Goal: Information Seeking & Learning: Learn about a topic

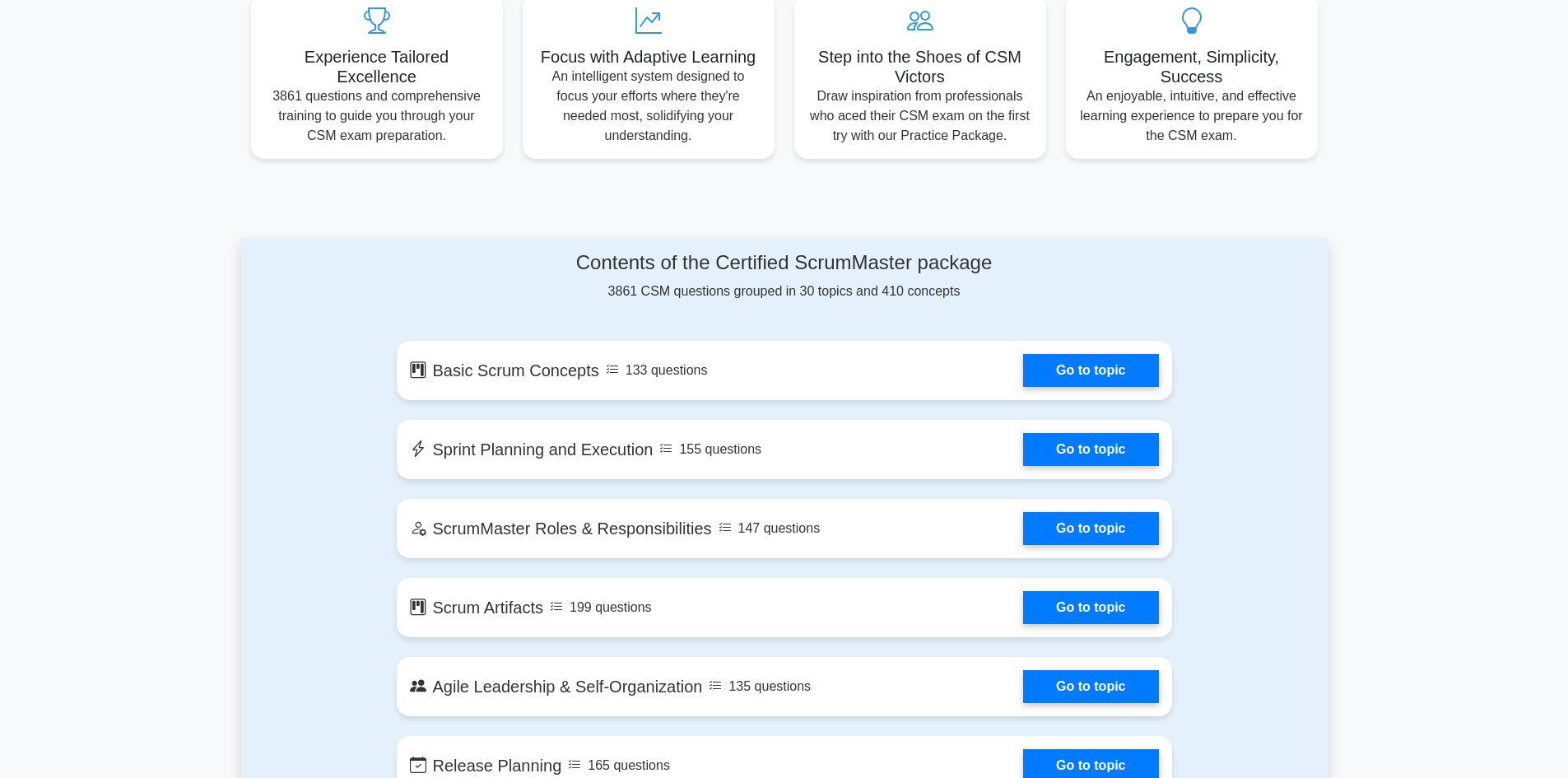
scroll to position [823, 0]
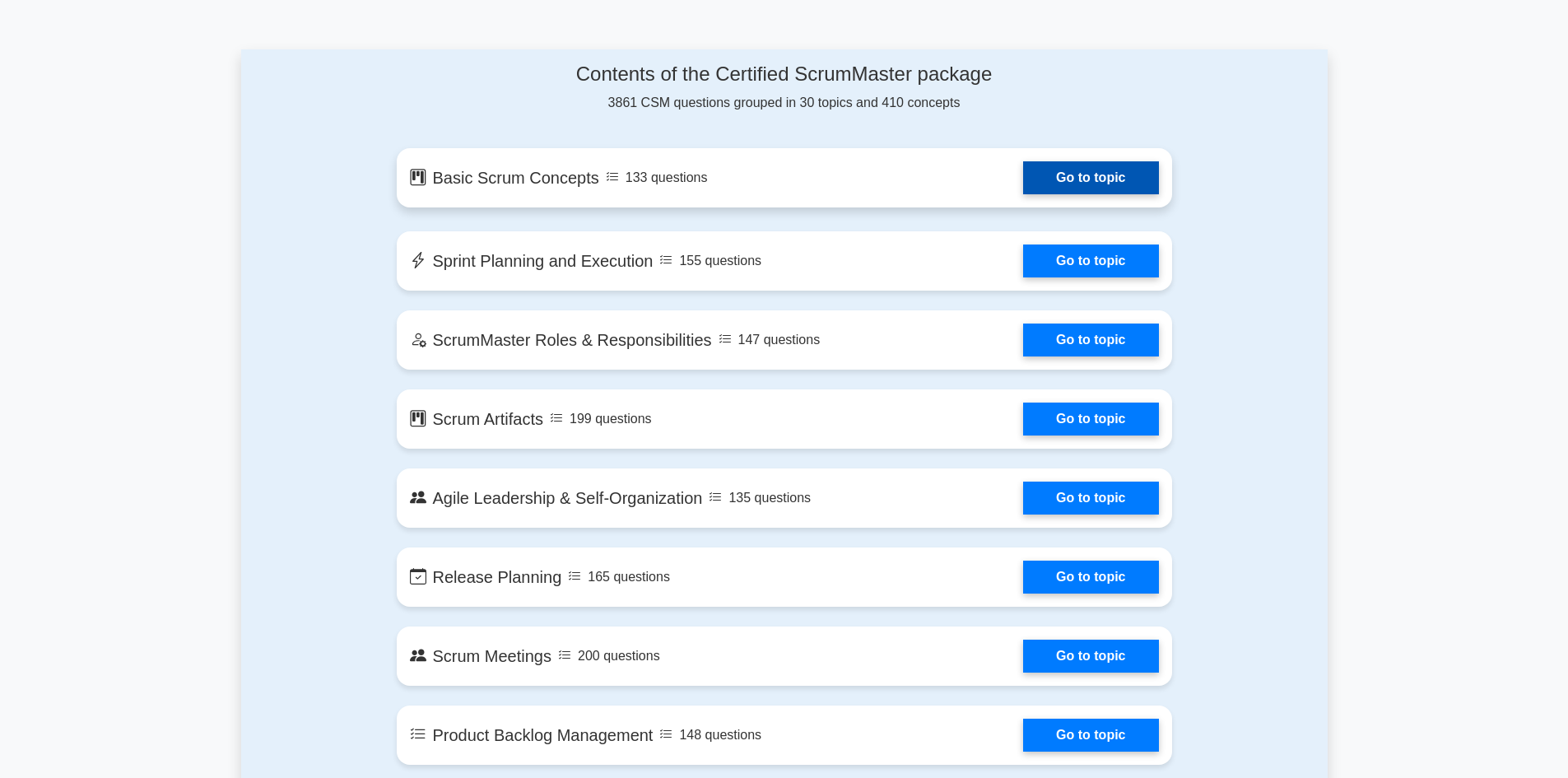
click at [1089, 174] on link "Go to topic" at bounding box center [1090, 178] width 135 height 33
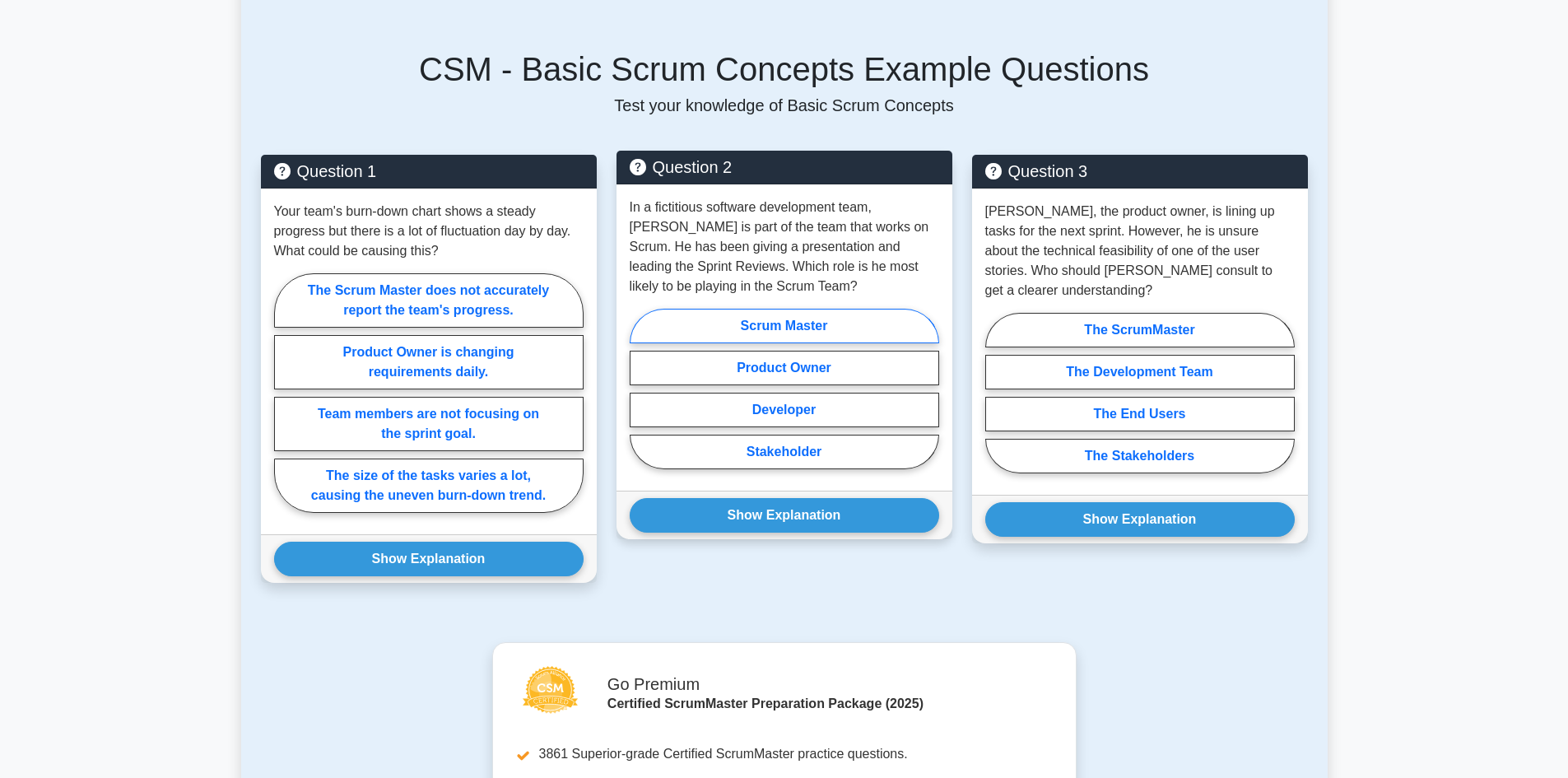
scroll to position [837, 0]
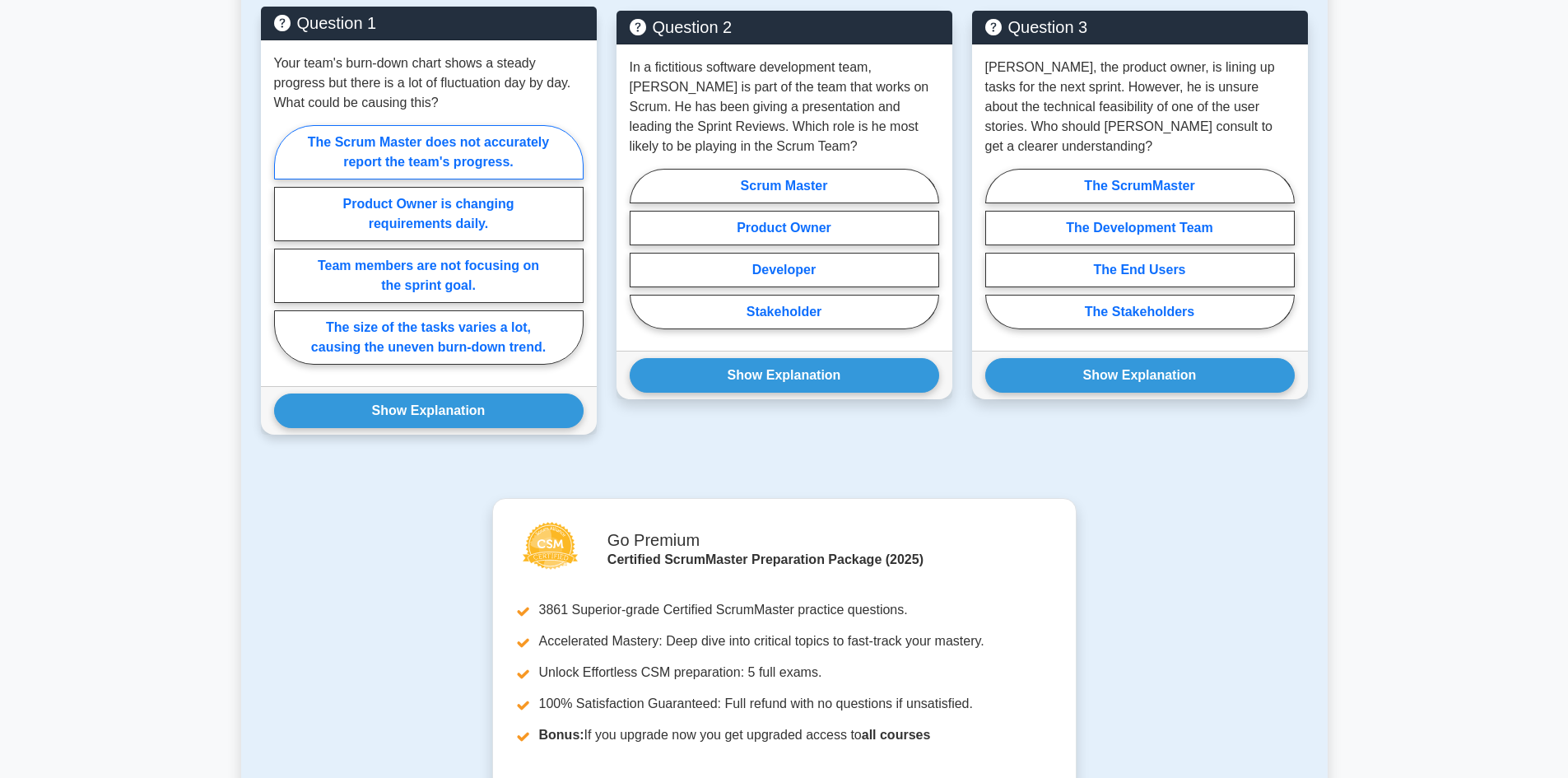
click at [493, 166] on label "The Scrum Master does not accurately report the team's progress." at bounding box center [429, 152] width 310 height 55
click at [284, 244] on input "The Scrum Master does not accurately report the team's progress." at bounding box center [279, 249] width 11 height 11
radio input "true"
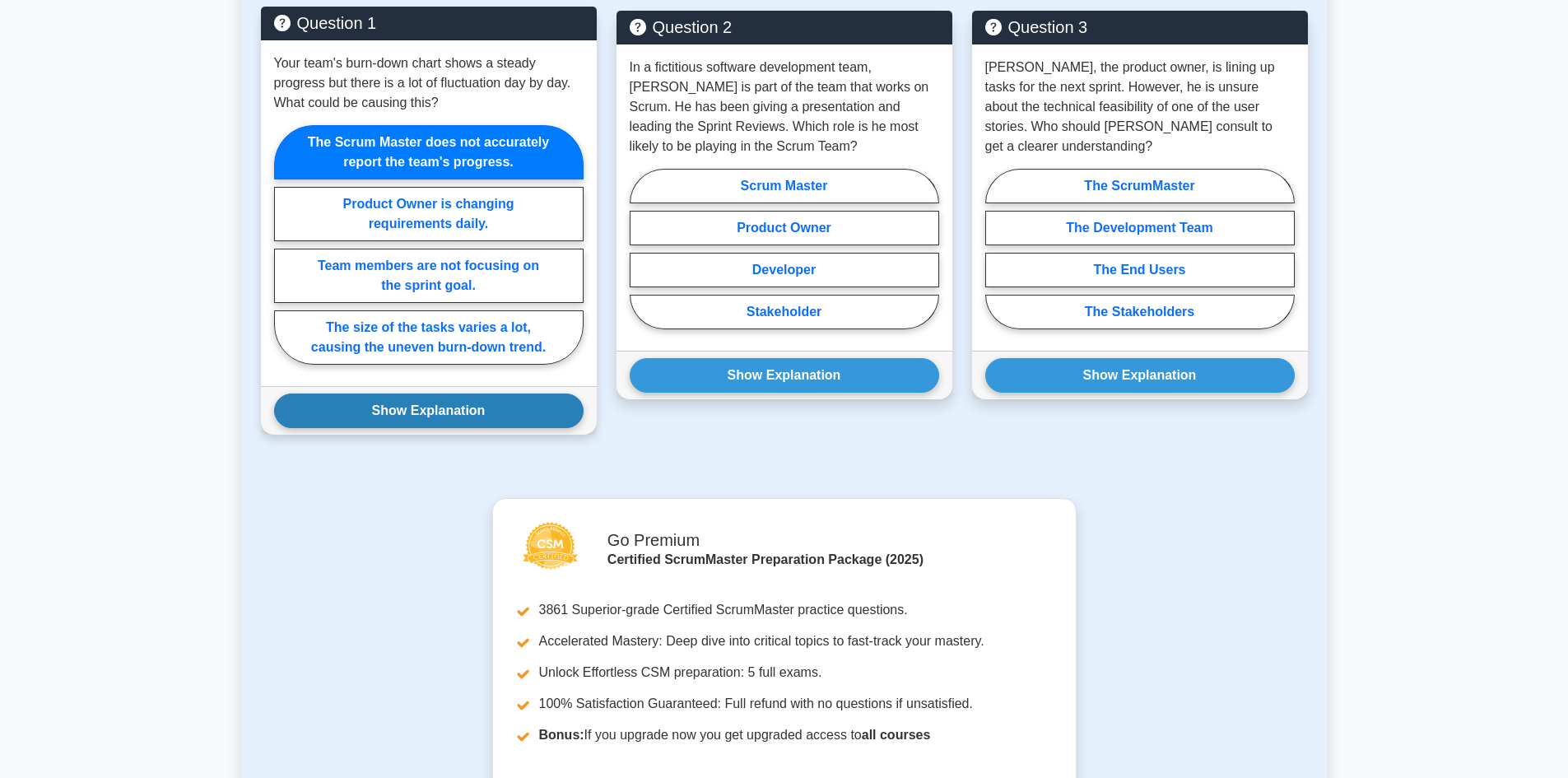
click at [452, 409] on button "Show Explanation" at bounding box center [429, 410] width 310 height 35
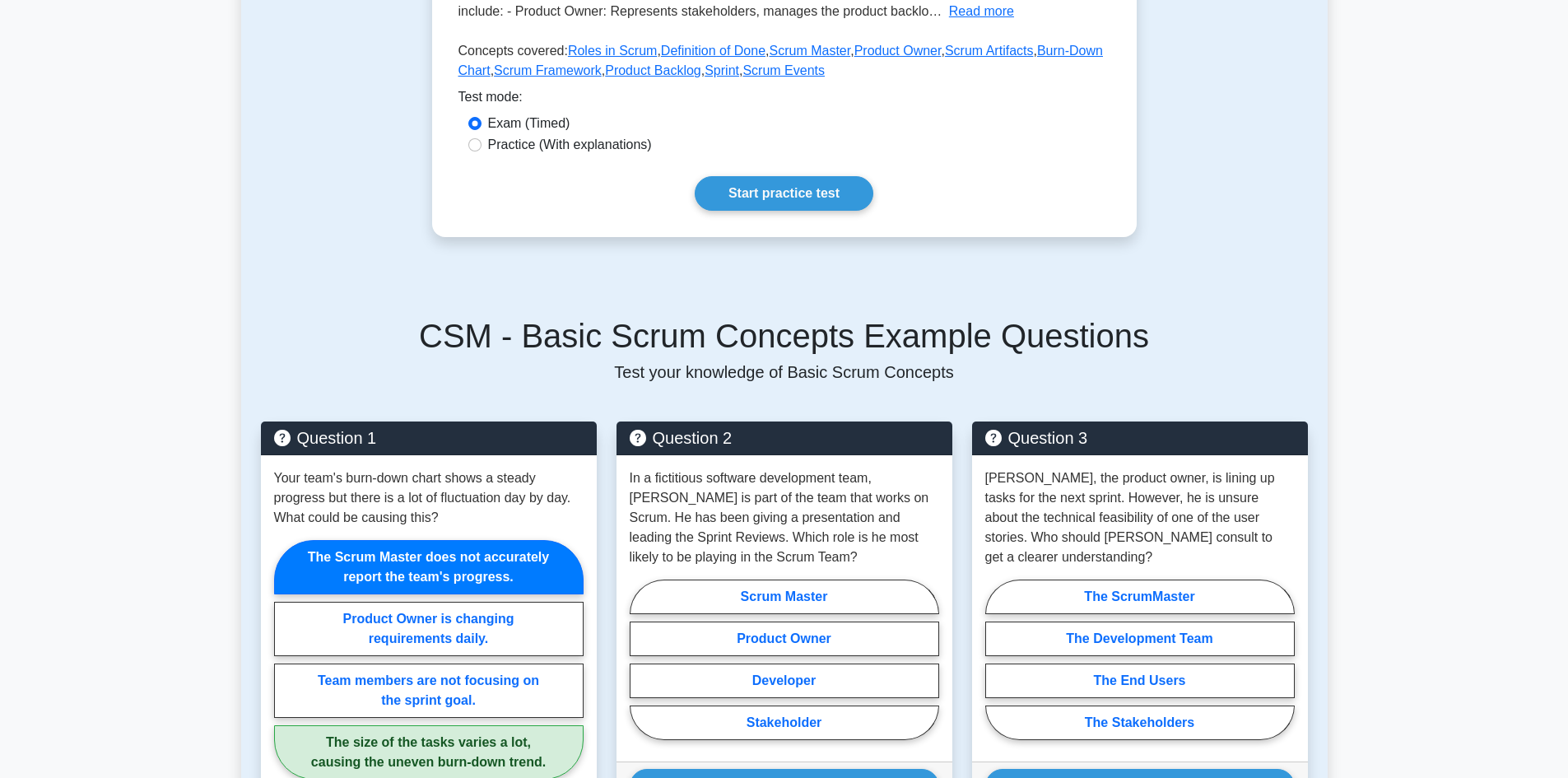
scroll to position [590, 0]
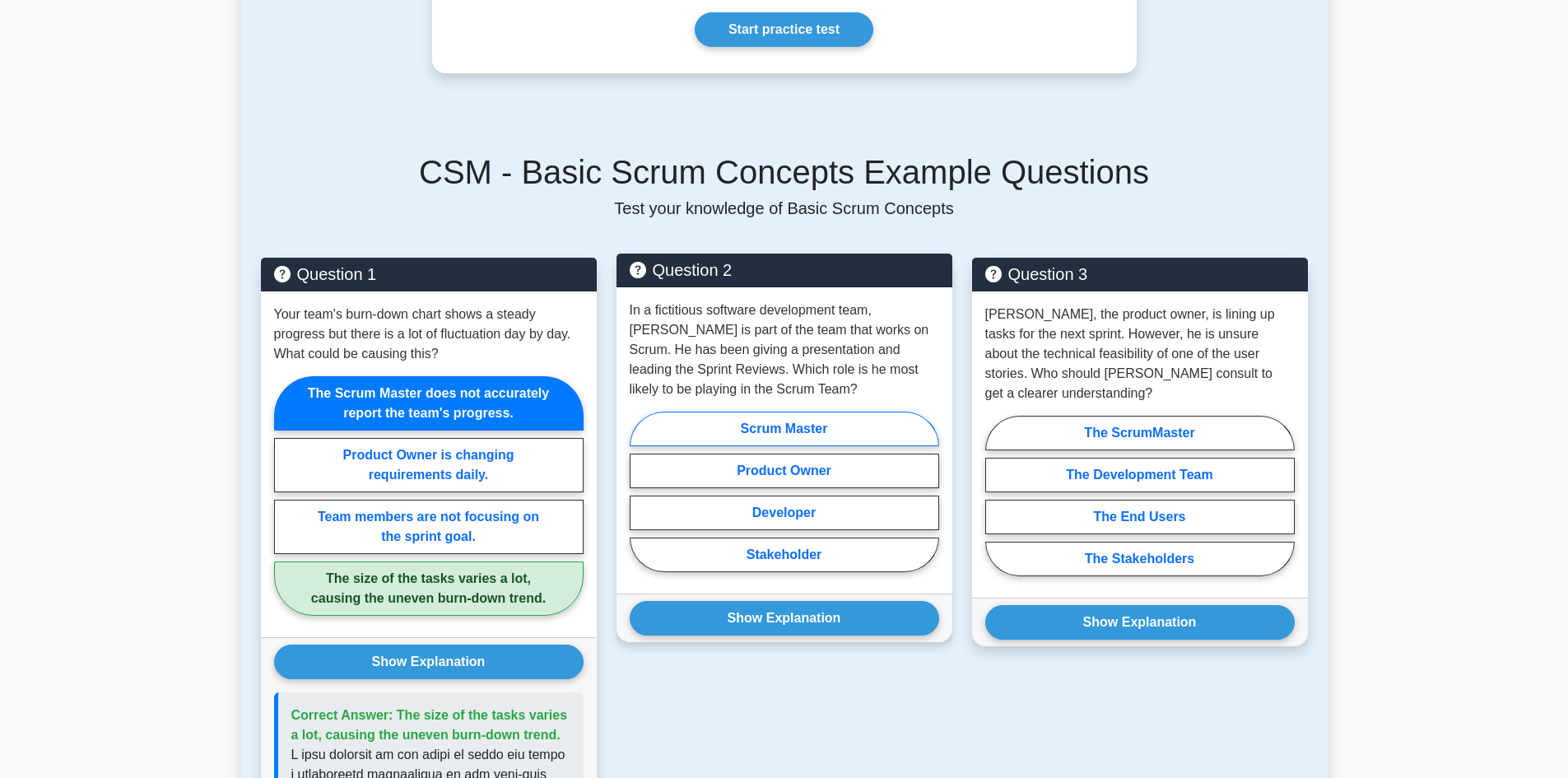
click at [799, 426] on label "Scrum Master" at bounding box center [784, 429] width 310 height 35
click at [640, 492] on input "Scrum Master" at bounding box center [635, 497] width 11 height 11
radio input "true"
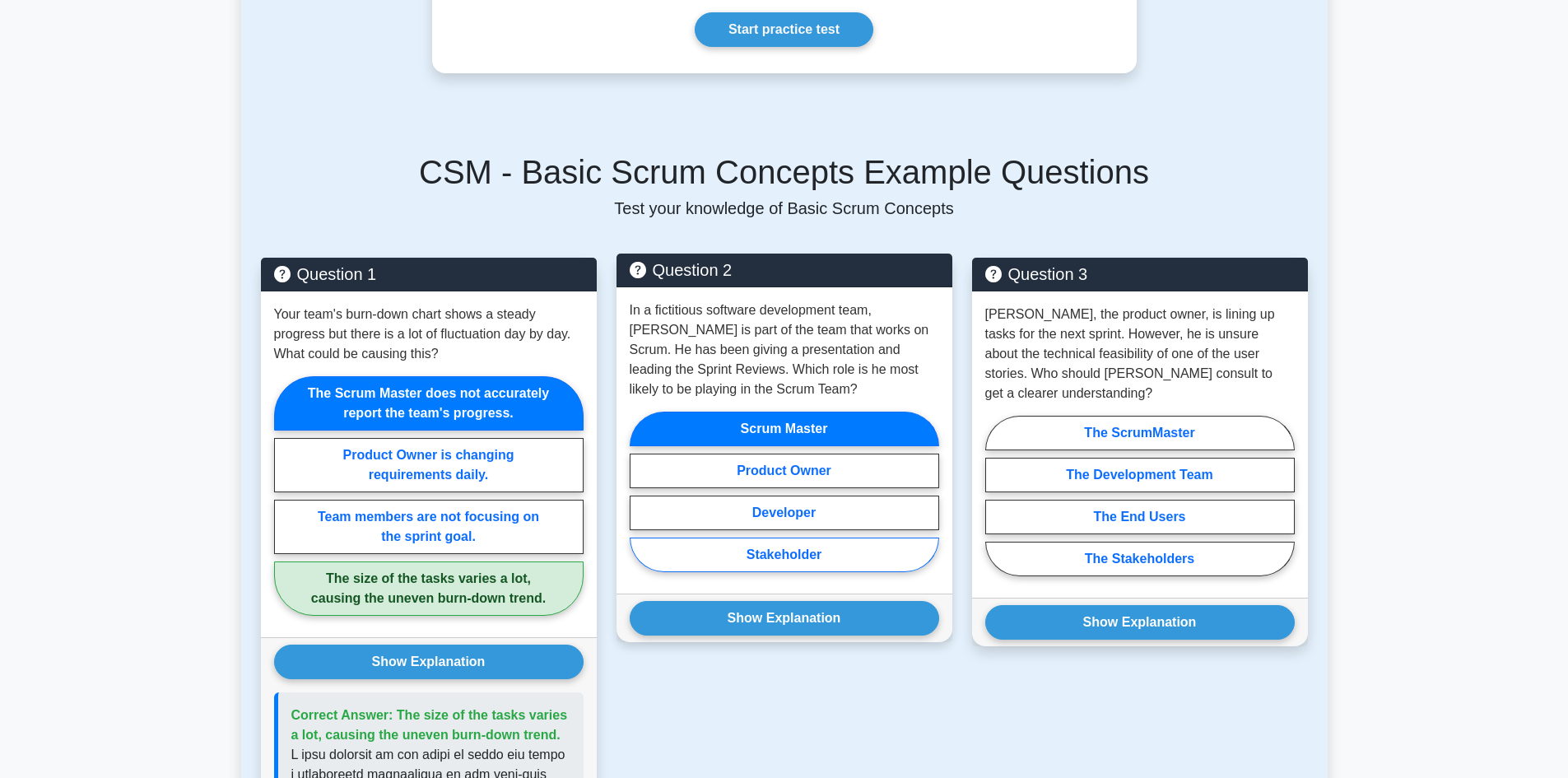
click at [796, 559] on label "Stakeholder" at bounding box center [784, 554] width 310 height 35
click at [640, 502] on input "Stakeholder" at bounding box center [635, 497] width 11 height 11
radio input "true"
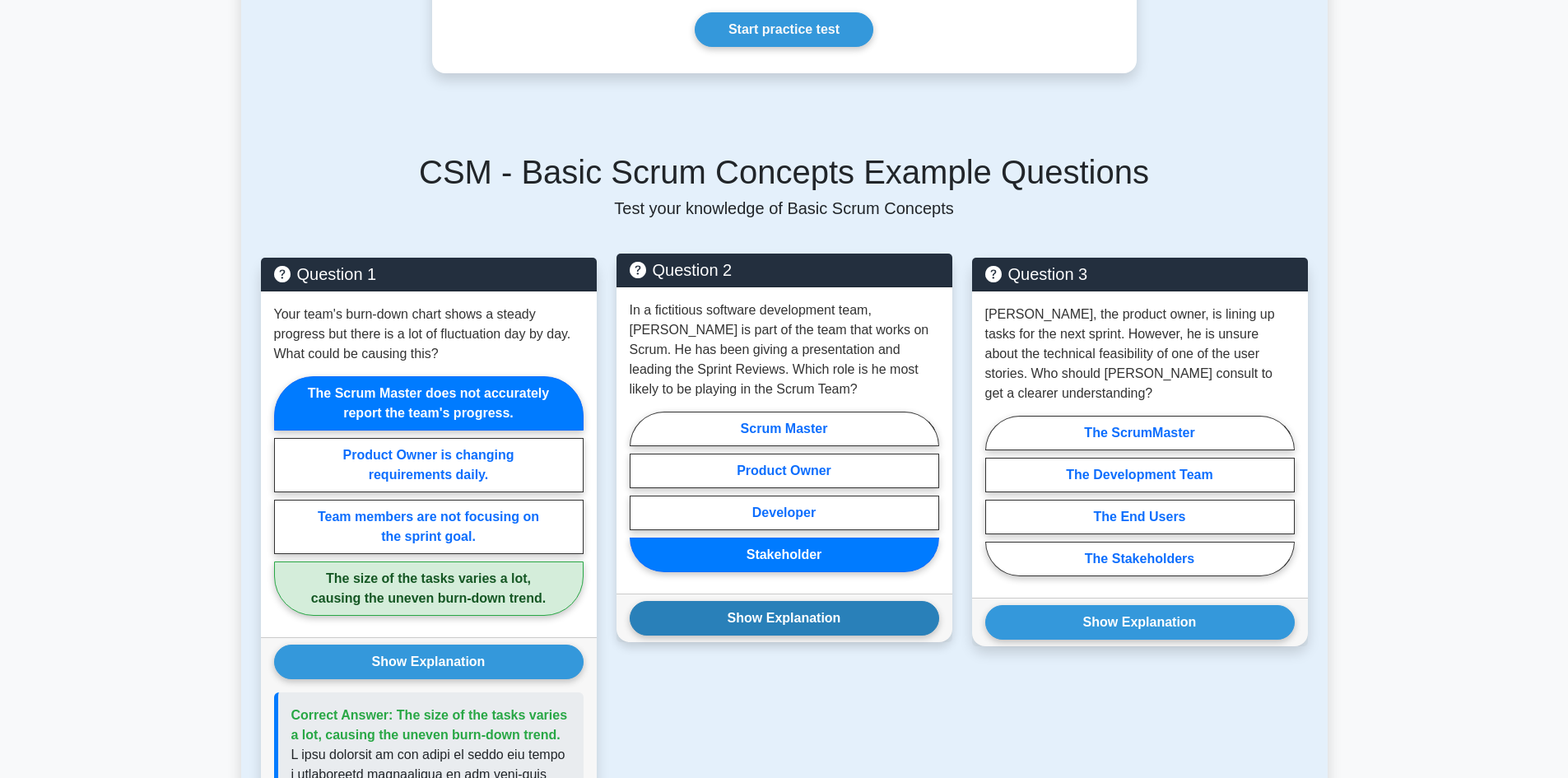
click at [790, 607] on button "Show Explanation" at bounding box center [784, 618] width 310 height 35
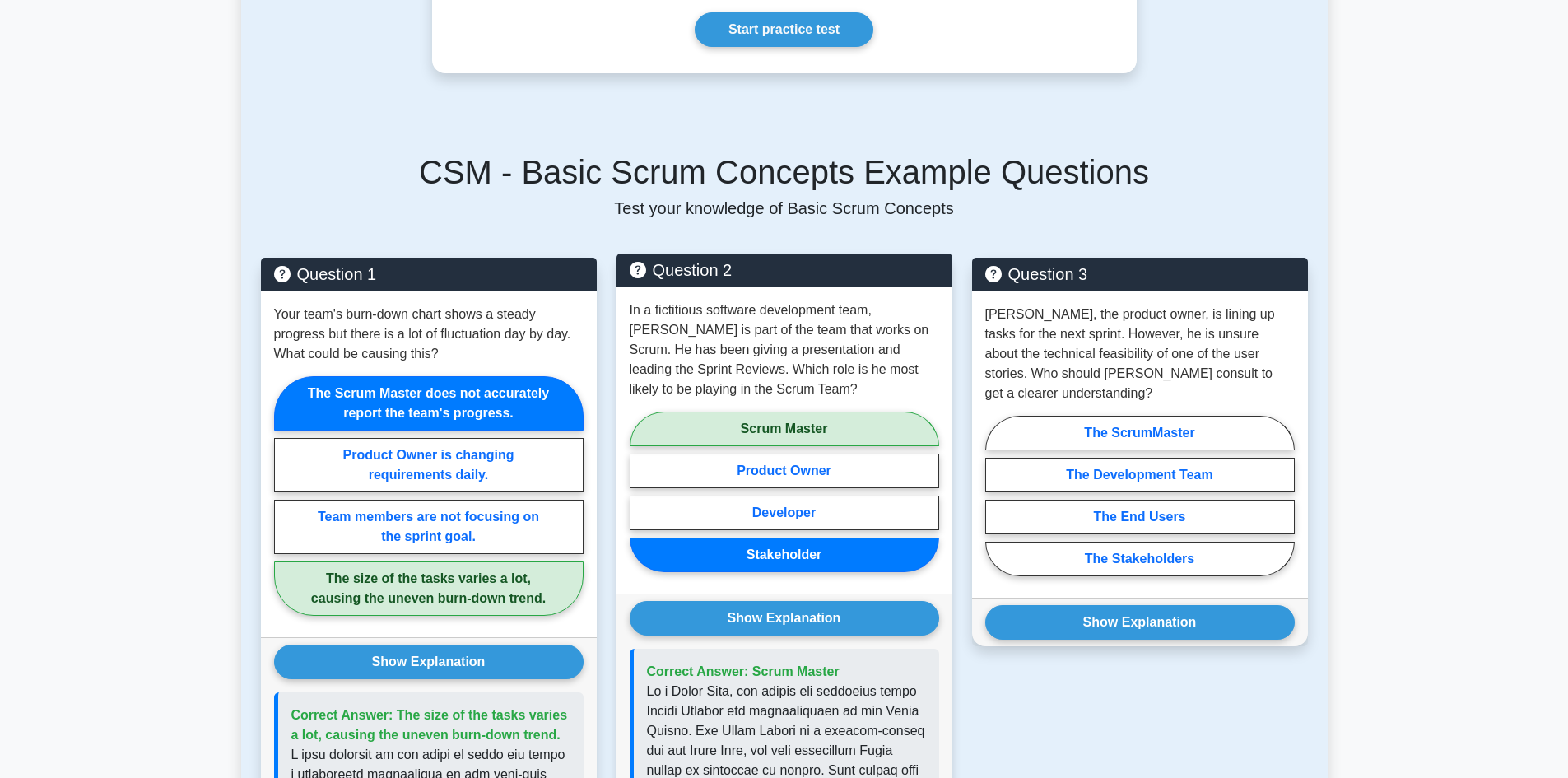
click at [810, 433] on label "Scrum Master" at bounding box center [784, 429] width 310 height 35
click at [640, 492] on input "Scrum Master" at bounding box center [635, 497] width 11 height 11
radio input "true"
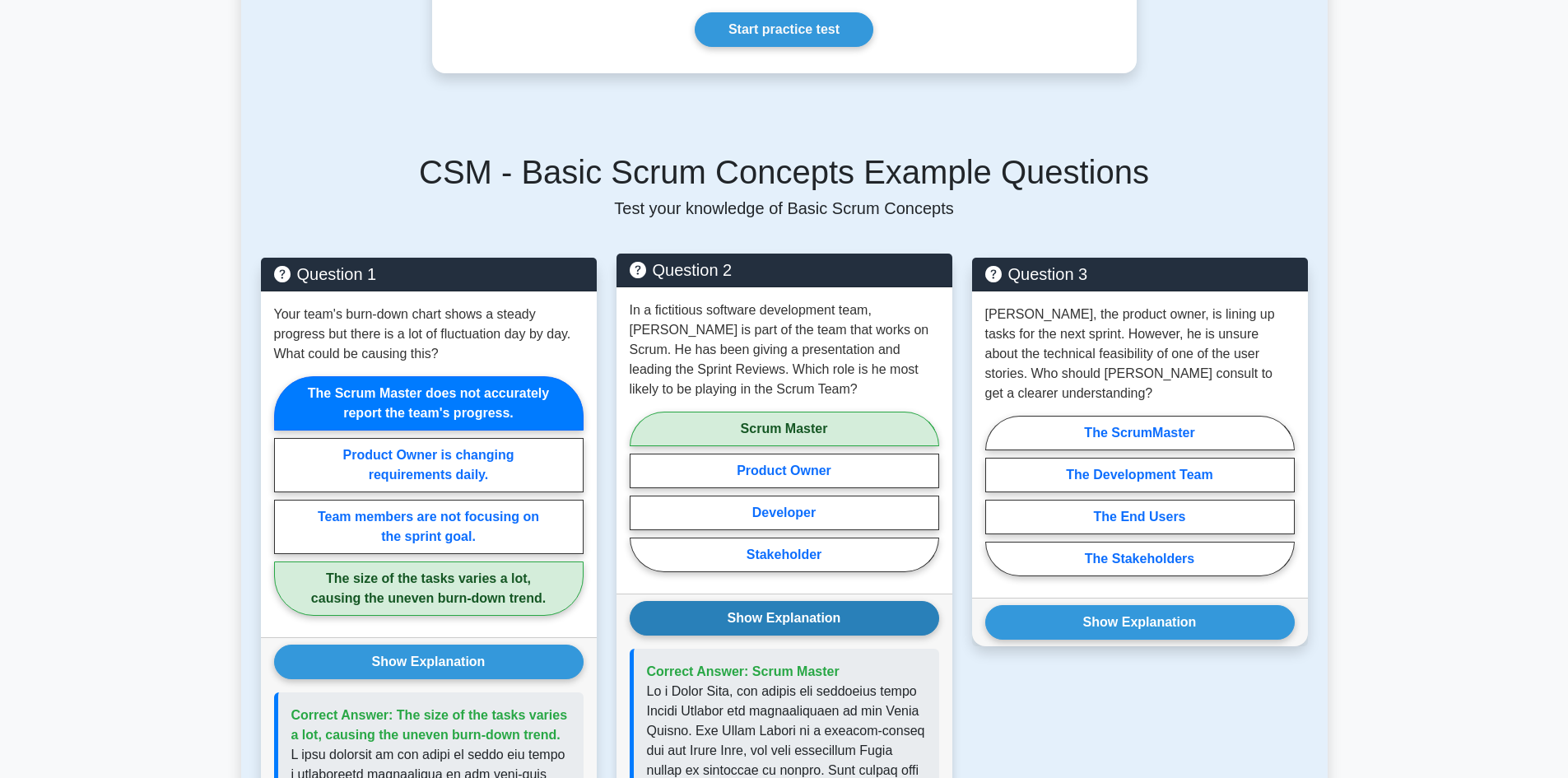
click at [784, 608] on button "Show Explanation" at bounding box center [784, 618] width 310 height 35
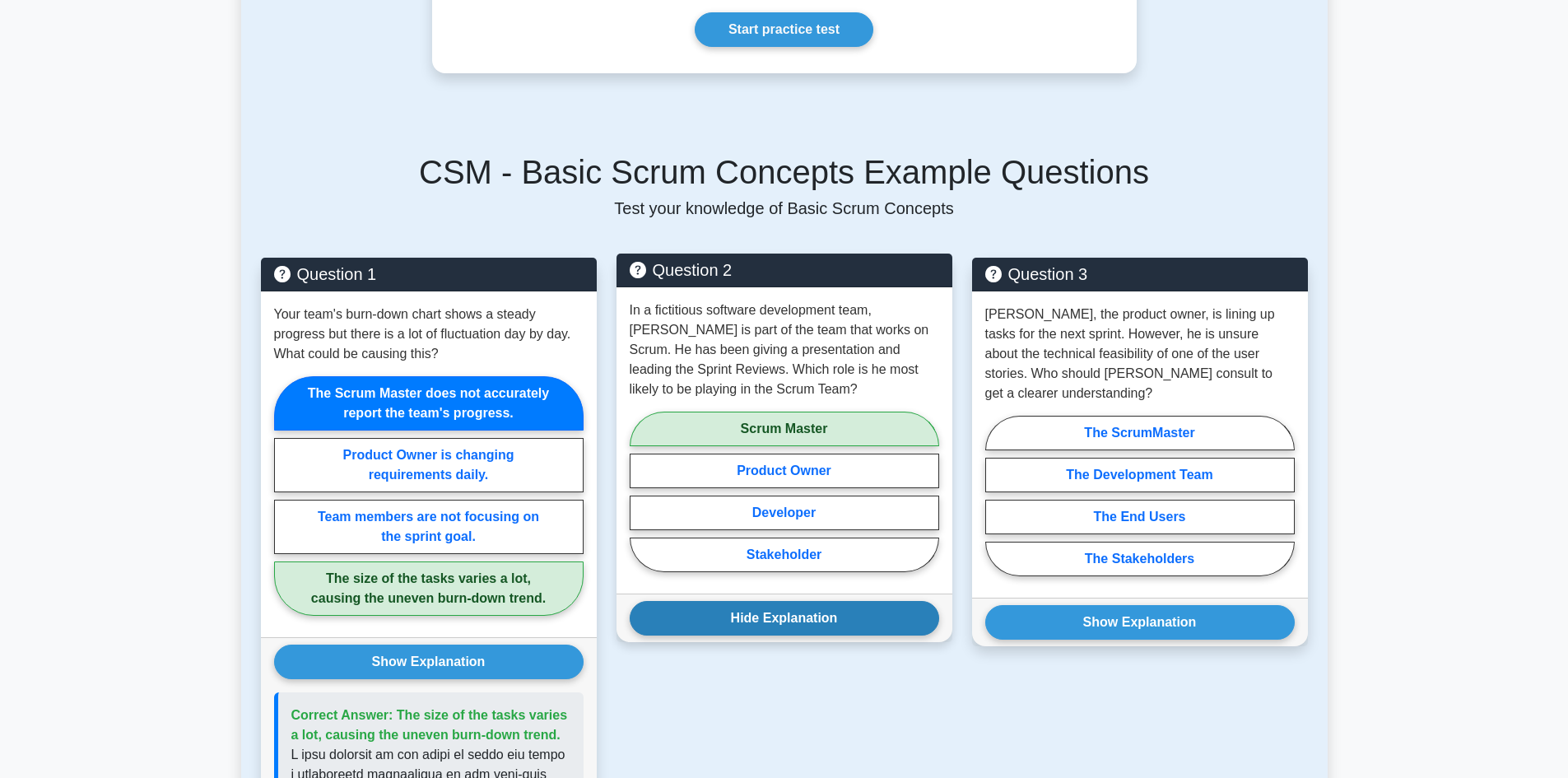
click at [816, 613] on button "Hide Explanation" at bounding box center [784, 618] width 310 height 35
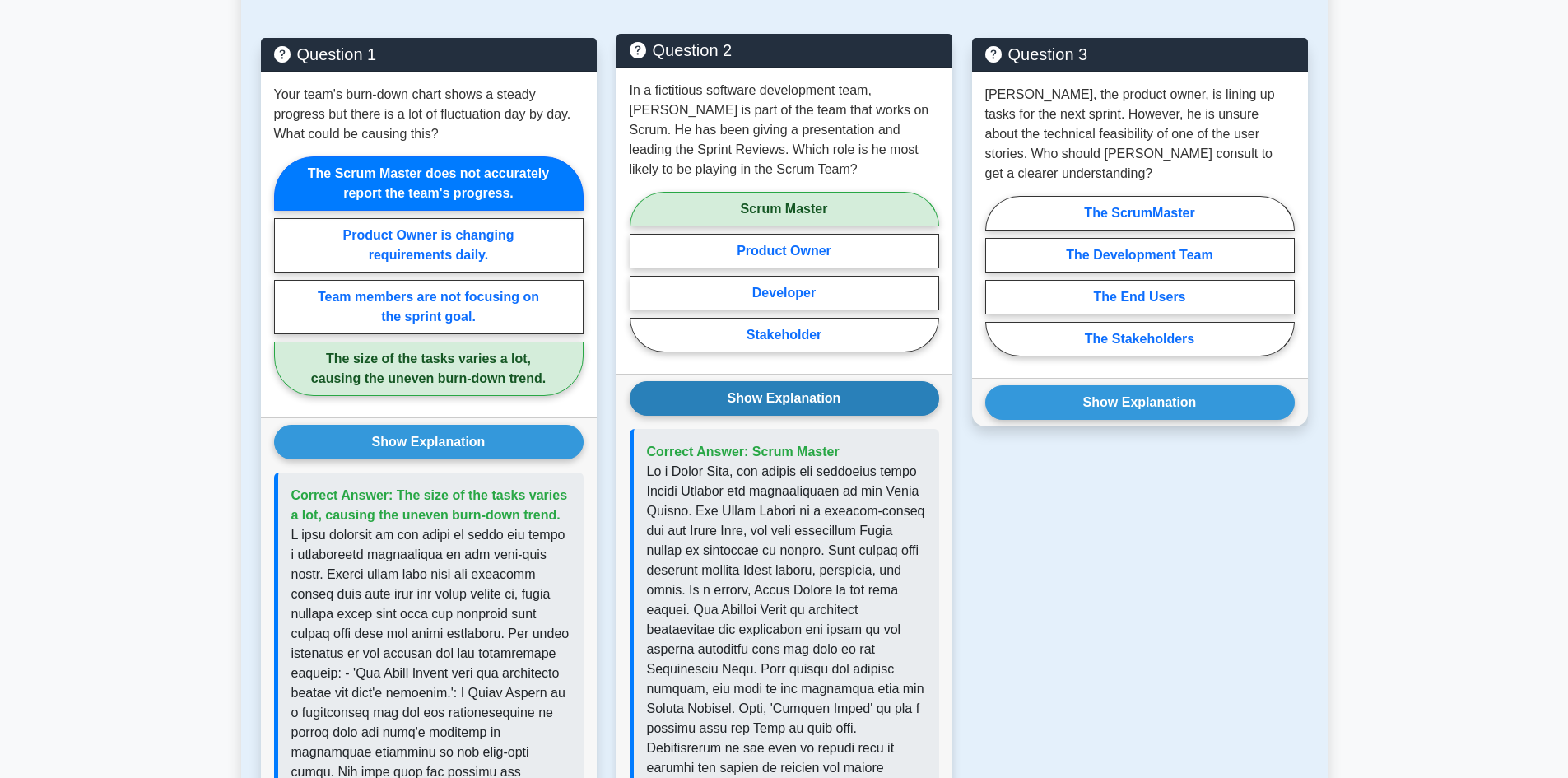
scroll to position [837, 0]
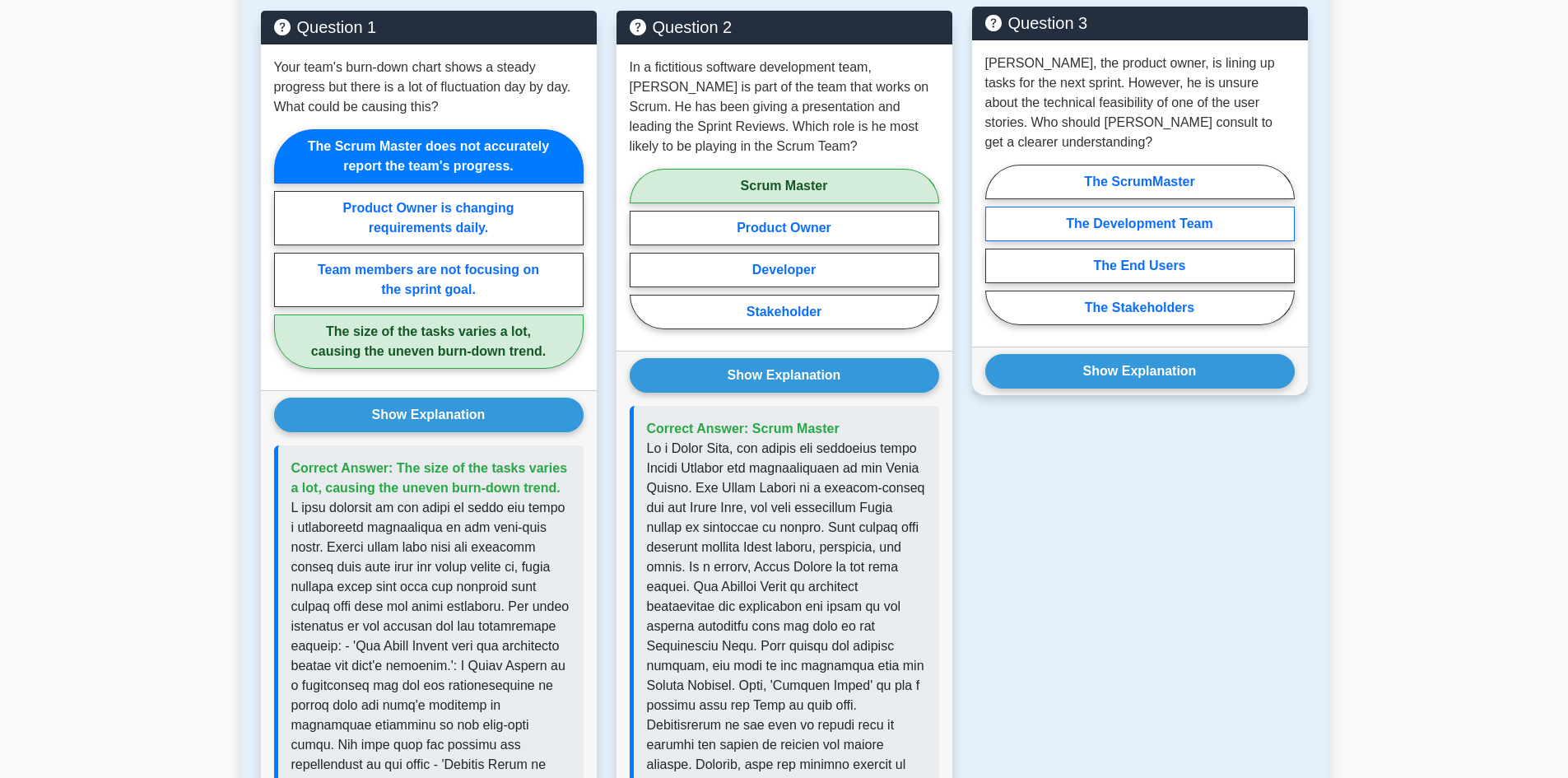
click at [1190, 206] on label "The Development Team" at bounding box center [1140, 223] width 310 height 35
click at [996, 244] on input "The Development Team" at bounding box center [990, 249] width 11 height 11
radio input "true"
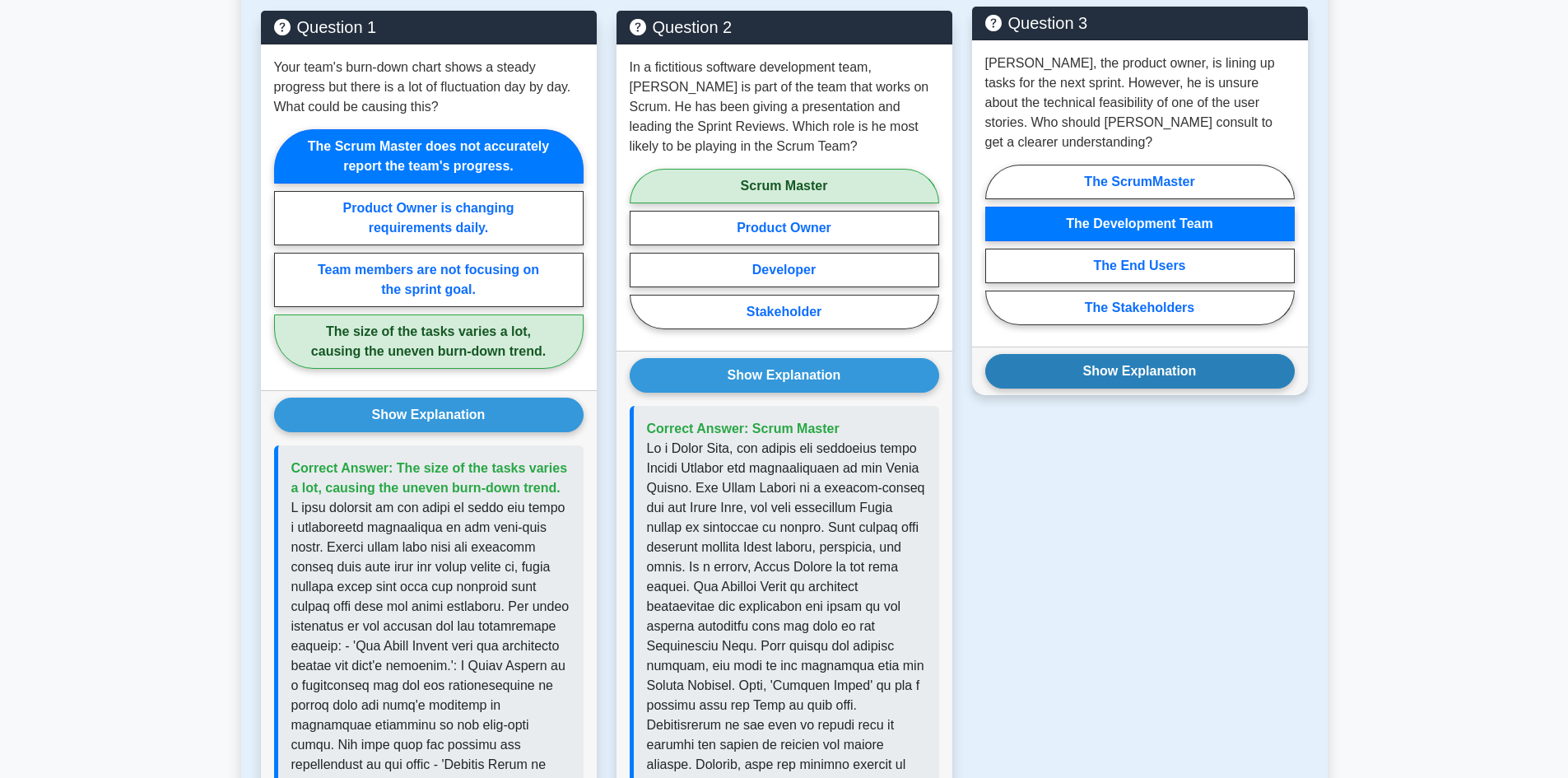
click at [1160, 358] on button "Show Explanation" at bounding box center [1140, 370] width 310 height 35
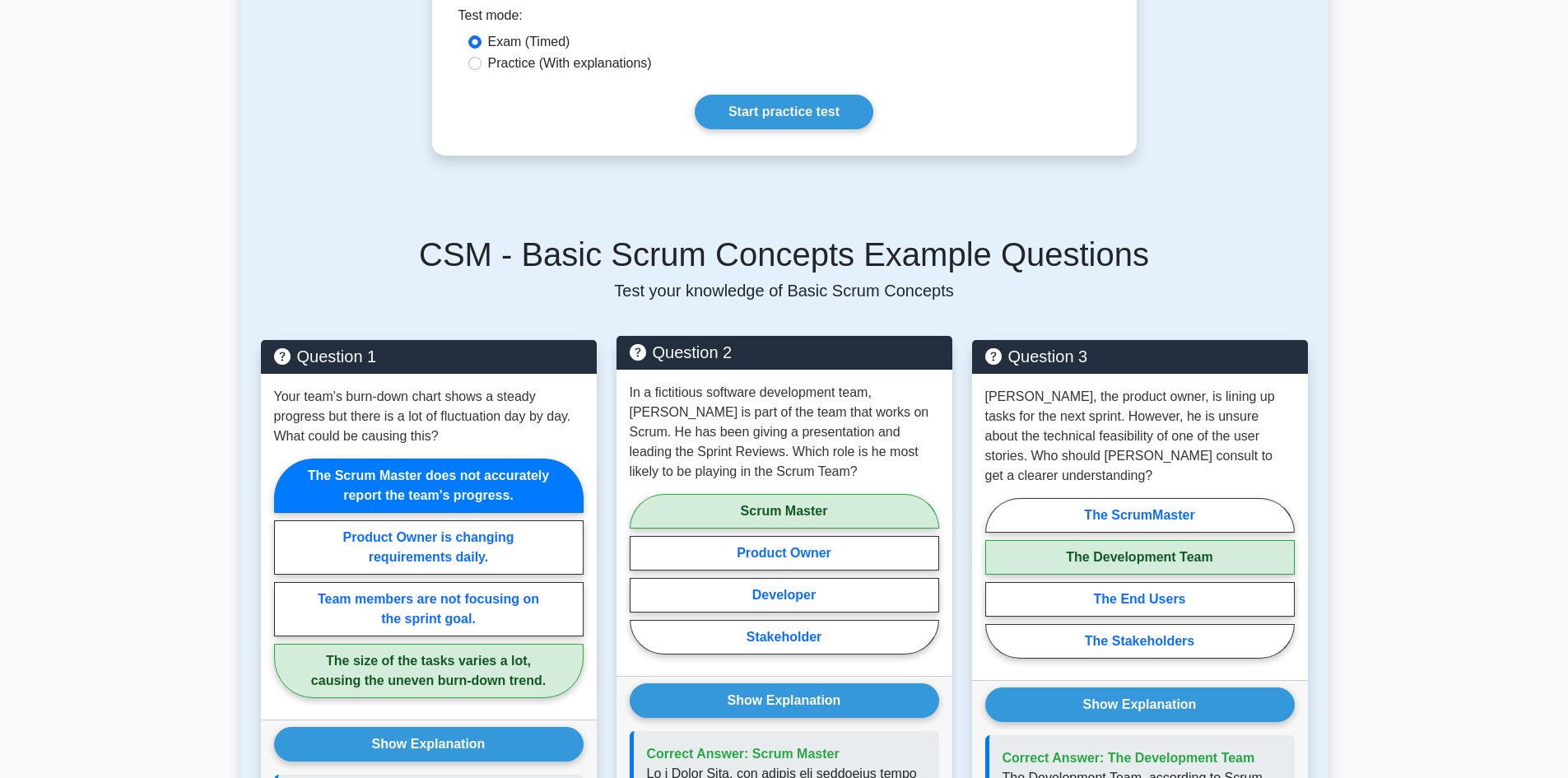
scroll to position [14, 0]
